Goal: Find specific page/section: Find specific page/section

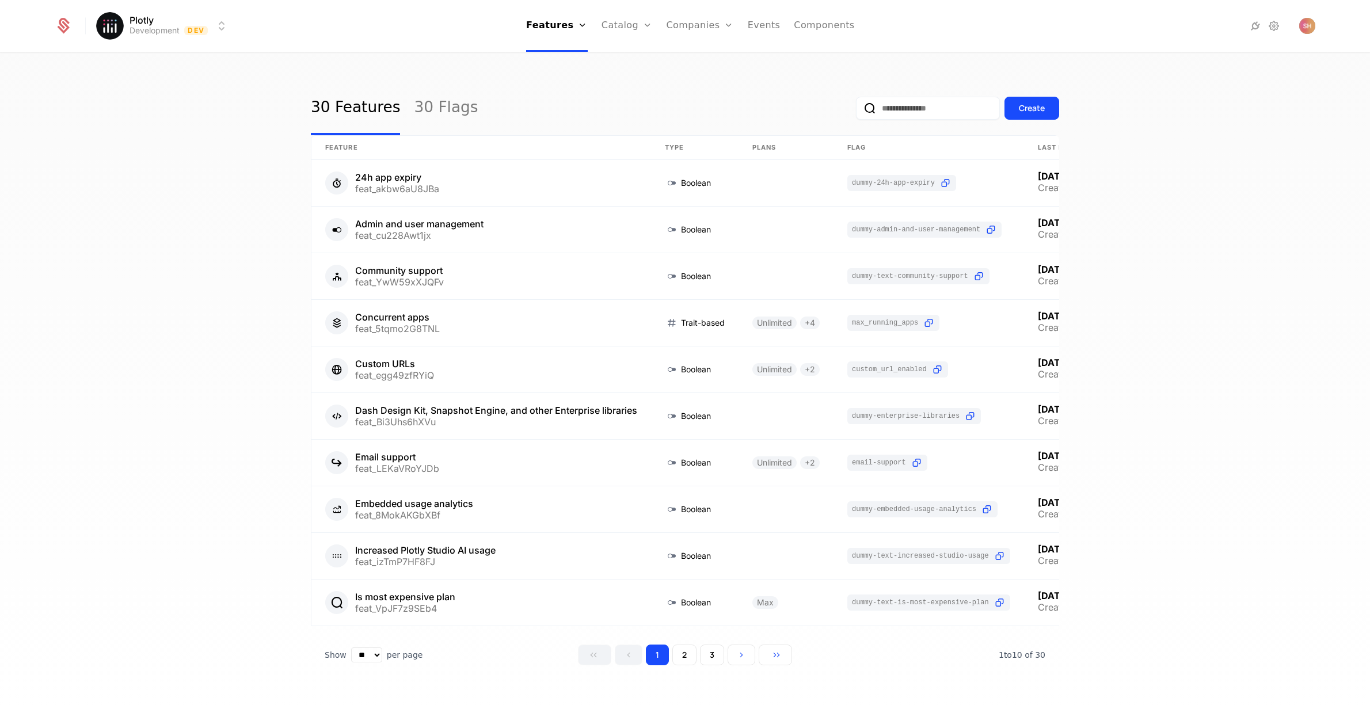
click at [923, 106] on input "email" at bounding box center [928, 108] width 144 height 23
click at [710, 29] on link "Companies" at bounding box center [699, 26] width 67 height 52
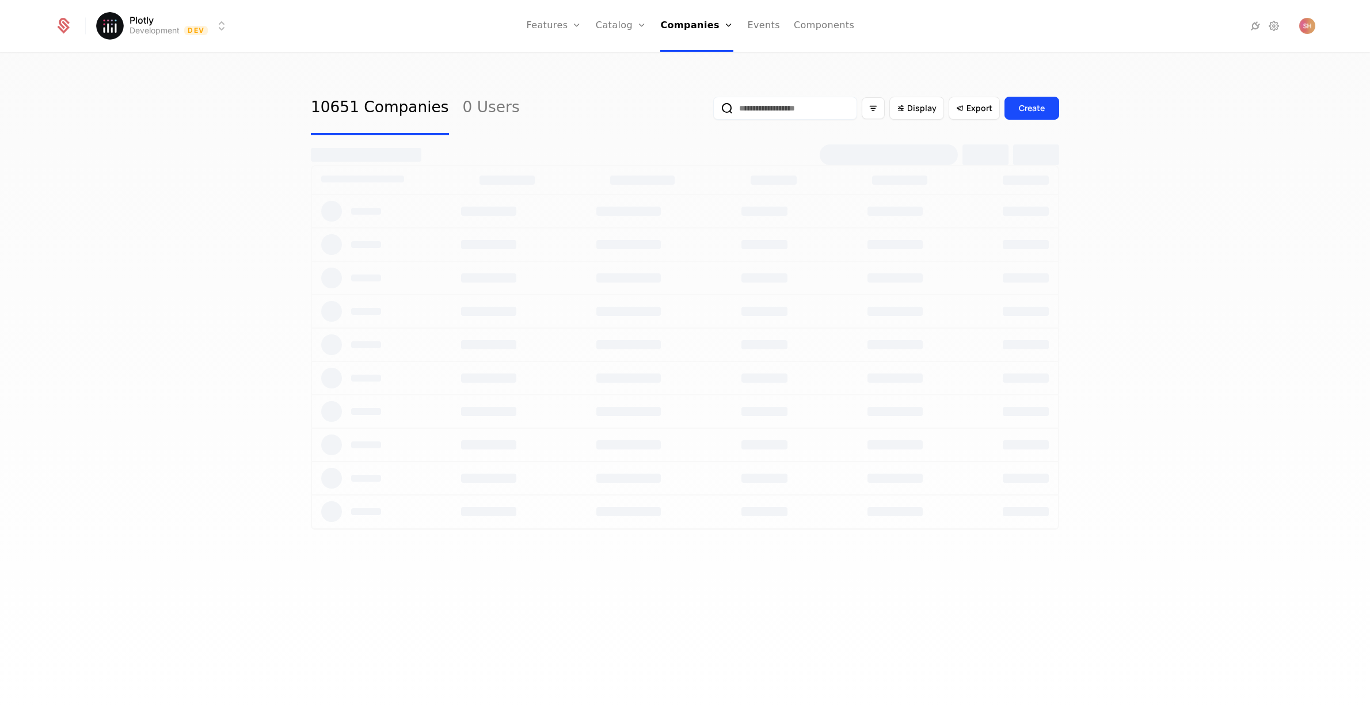
click at [791, 105] on input "email" at bounding box center [785, 108] width 144 height 23
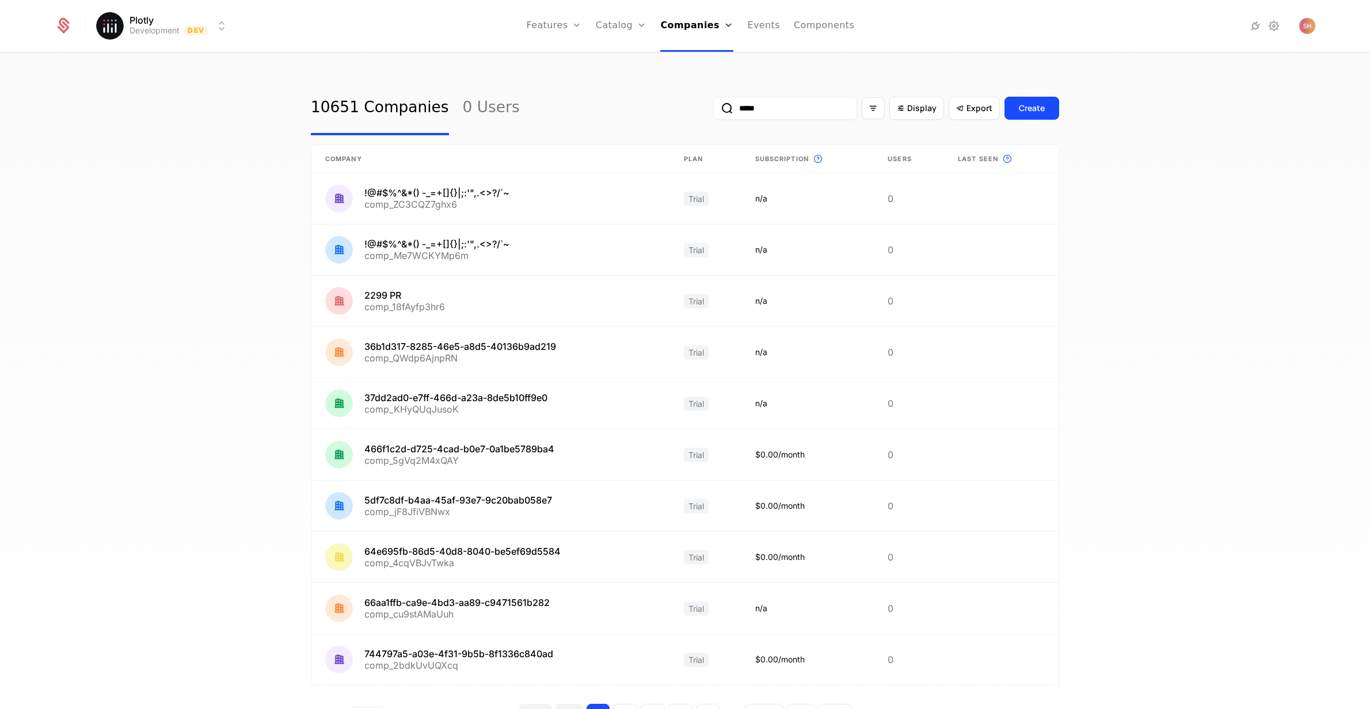
type input "*****"
click at [713, 110] on button "submit" at bounding box center [713, 110] width 0 height 0
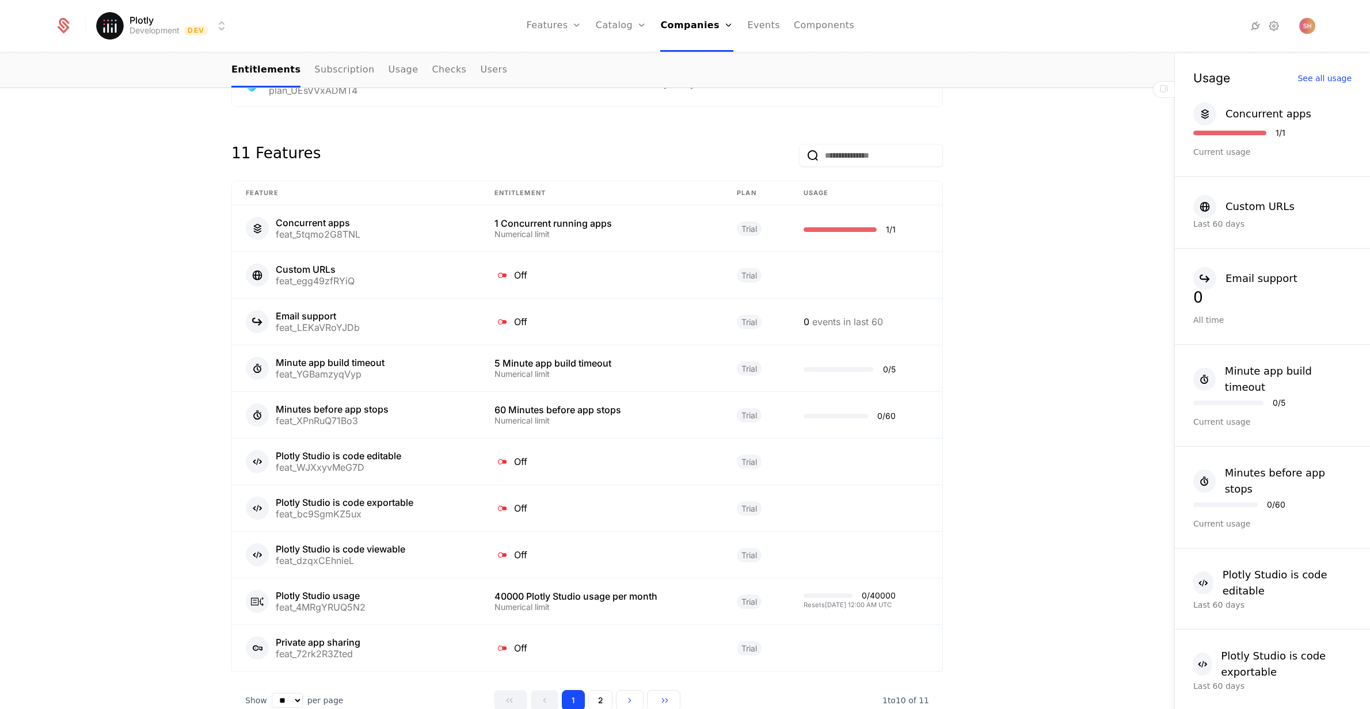
scroll to position [718, 0]
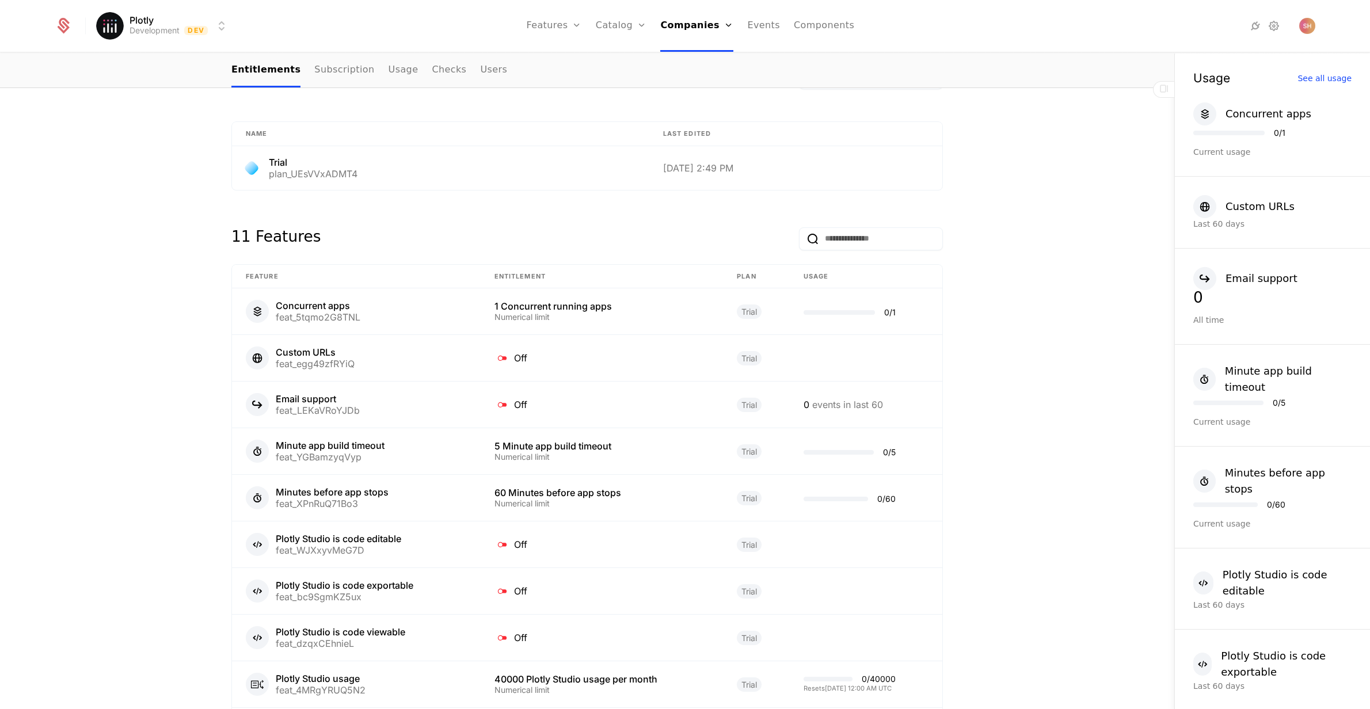
scroll to position [518, 0]
